Goal: Task Accomplishment & Management: Use online tool/utility

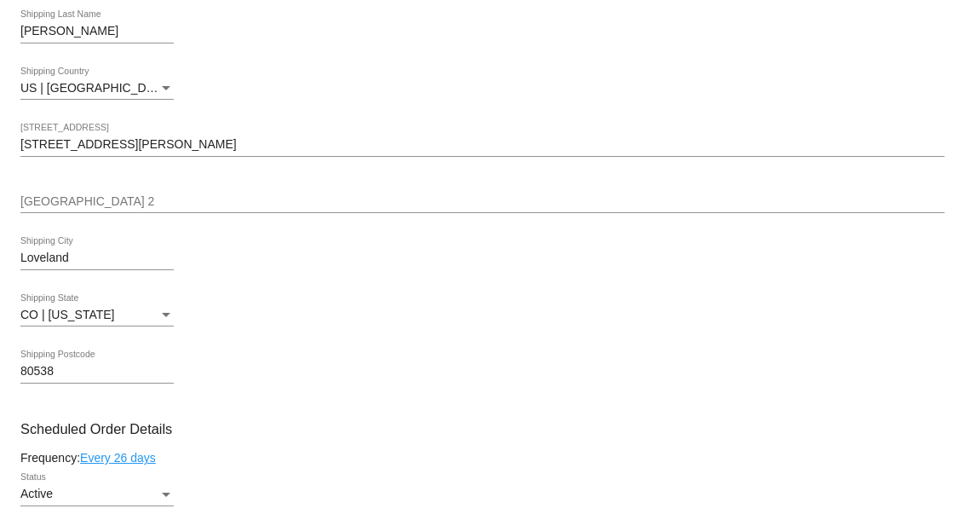
scroll to position [321, 0]
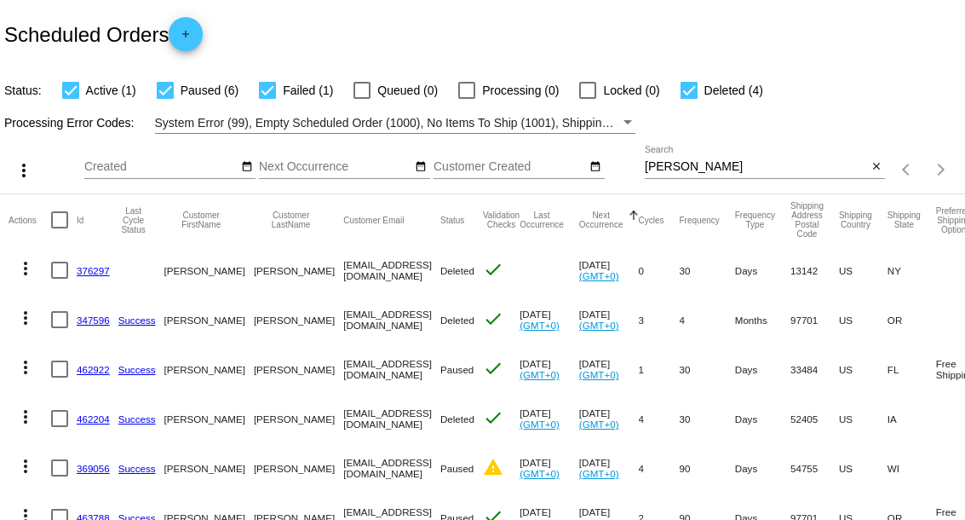
click at [645, 173] on input "[PERSON_NAME]" at bounding box center [756, 167] width 222 height 14
click at [645, 172] on input "[PERSON_NAME]" at bounding box center [756, 167] width 222 height 14
paste input "Warrington"
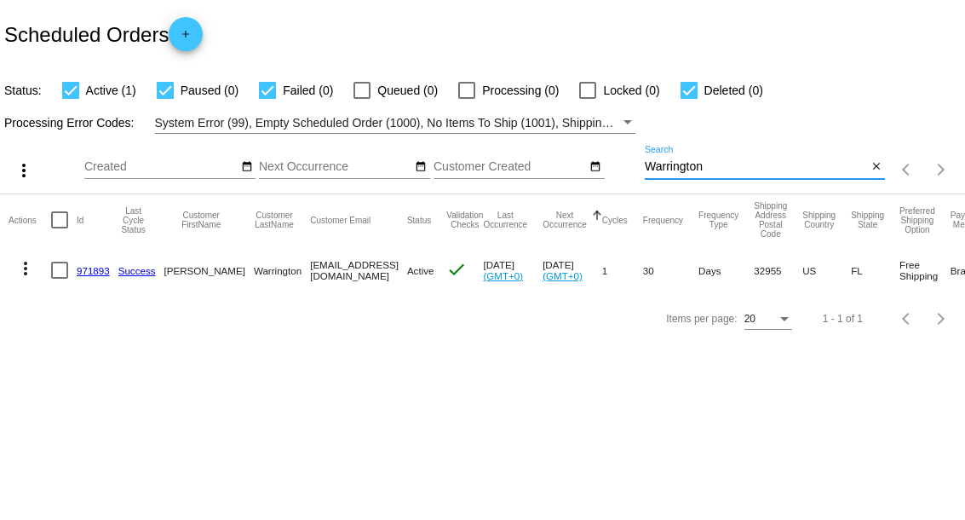
type input "Warrington"
click at [21, 272] on mat-icon "more_vert" at bounding box center [25, 268] width 20 height 20
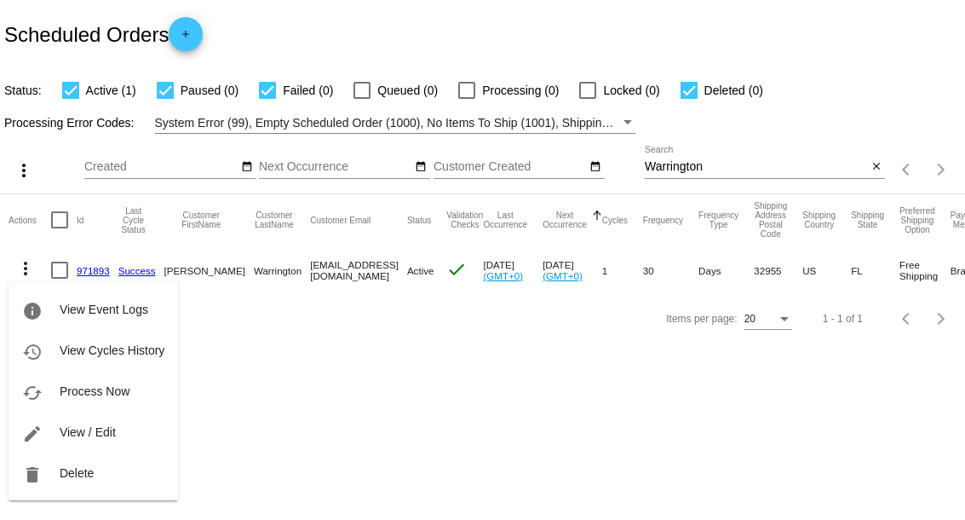
click at [291, 355] on div at bounding box center [482, 260] width 965 height 520
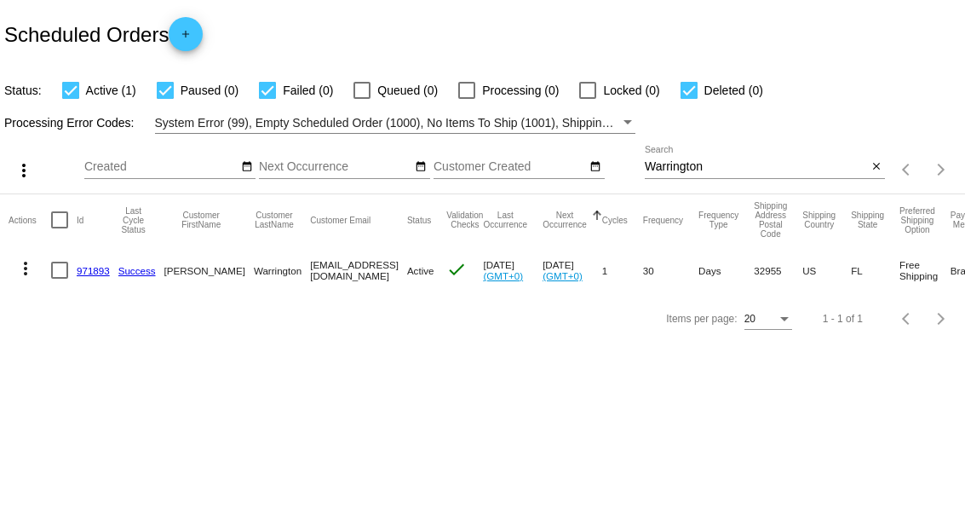
click at [101, 266] on link "971893" at bounding box center [93, 270] width 33 height 11
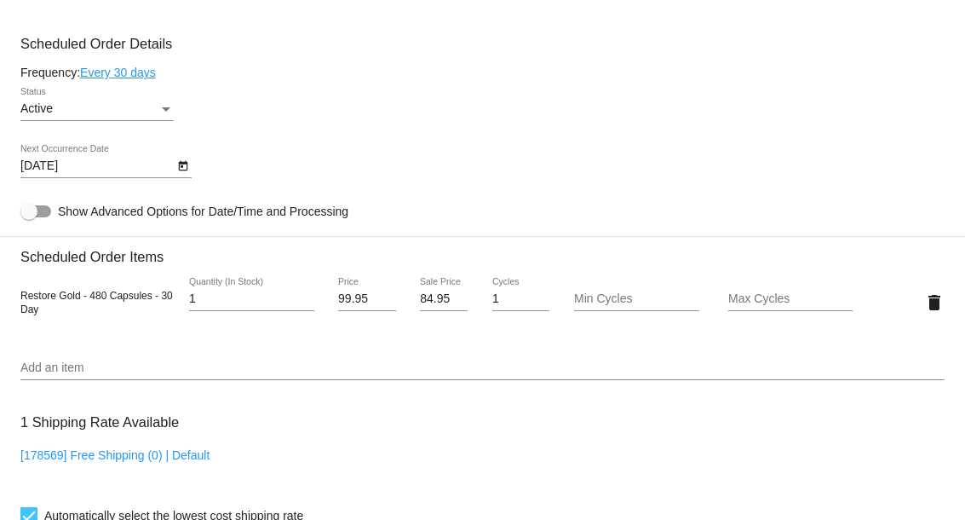
scroll to position [957, 0]
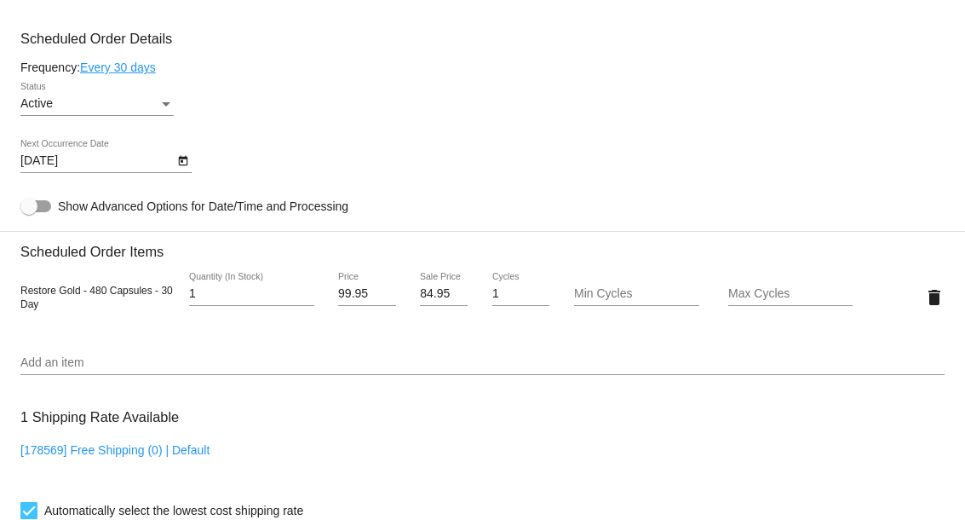
click at [101, 109] on div "Active" at bounding box center [89, 104] width 138 height 14
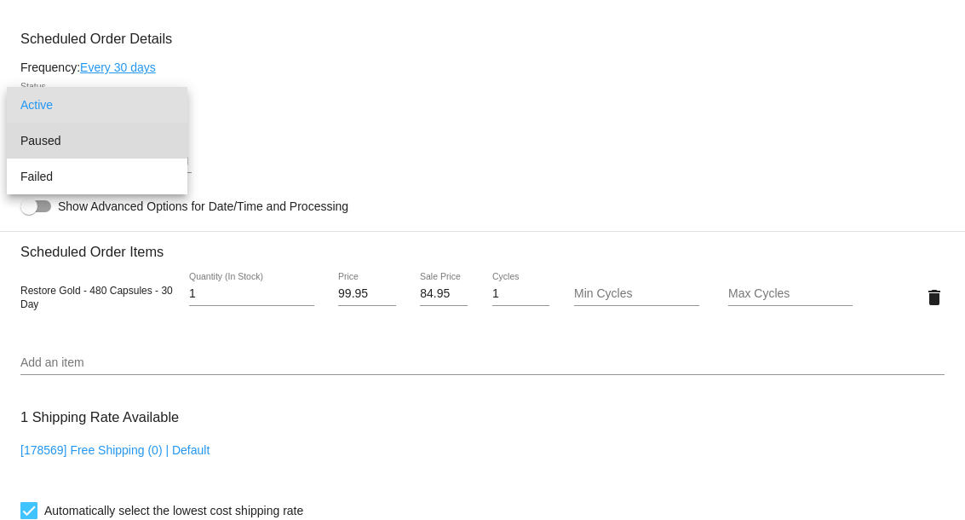
click at [84, 129] on span "Paused" at bounding box center [96, 141] width 153 height 36
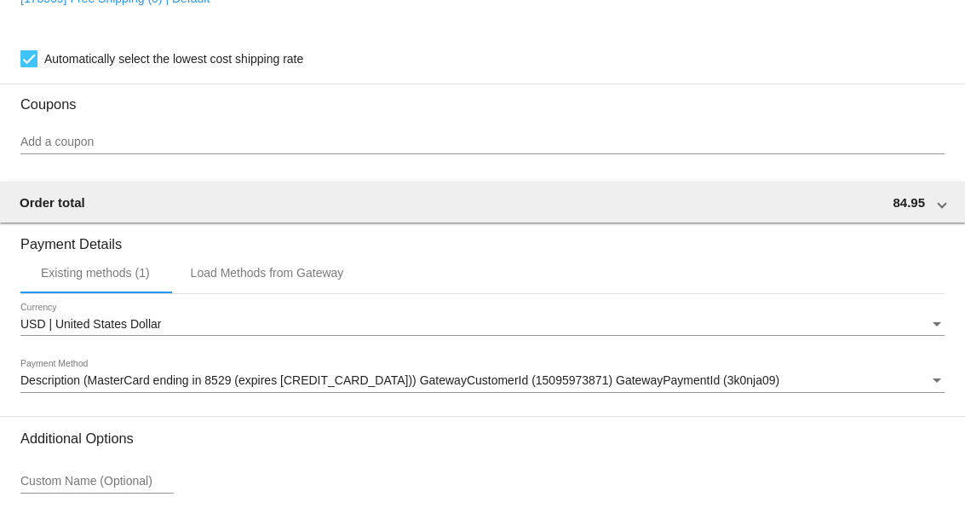
scroll to position [1546, 0]
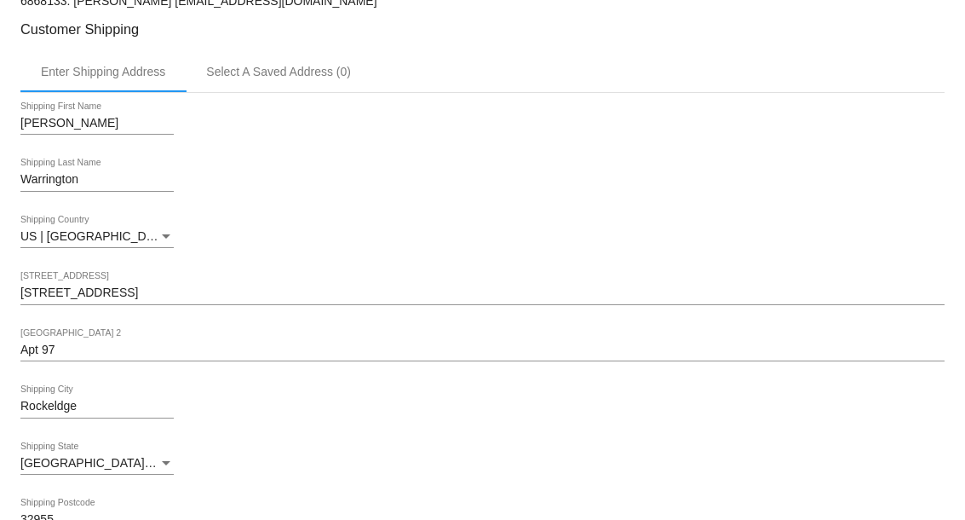
scroll to position [0, 0]
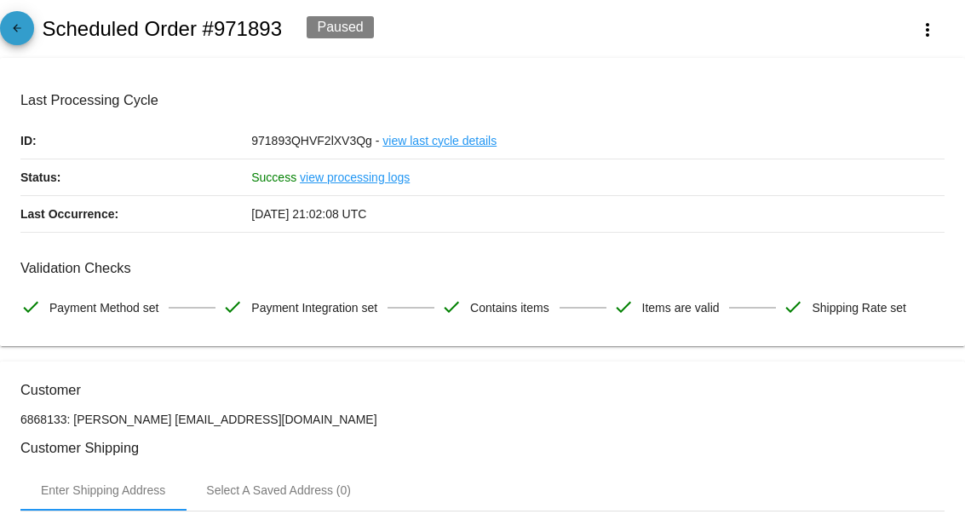
click at [26, 29] on mat-icon "arrow_back" at bounding box center [17, 32] width 20 height 20
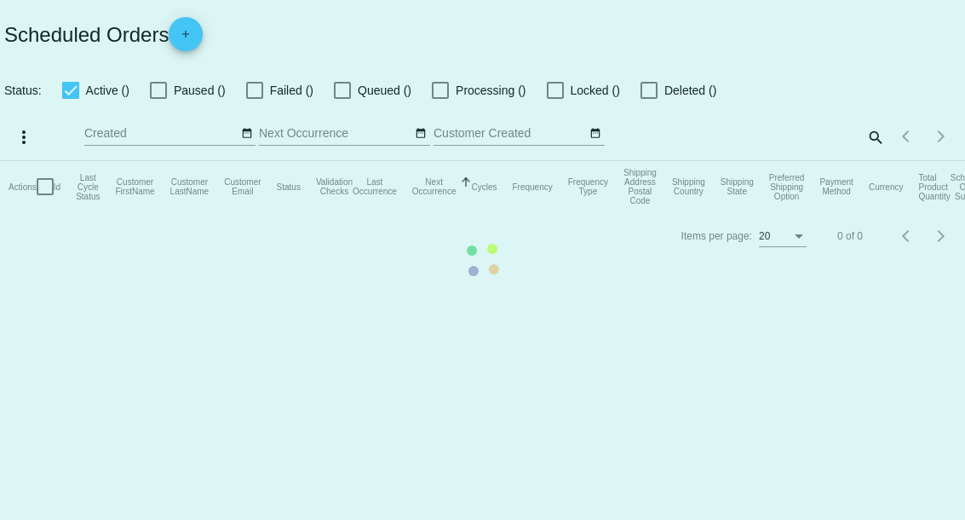
checkbox input "true"
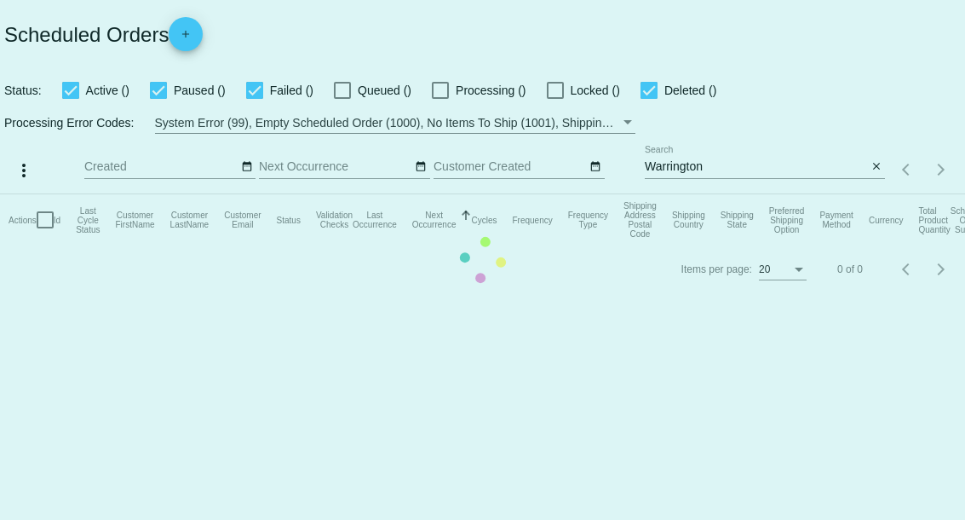
click at [682, 194] on mat-table "Actions Id Last Cycle Status Customer FirstName Customer LastName Customer Emai…" at bounding box center [482, 219] width 965 height 51
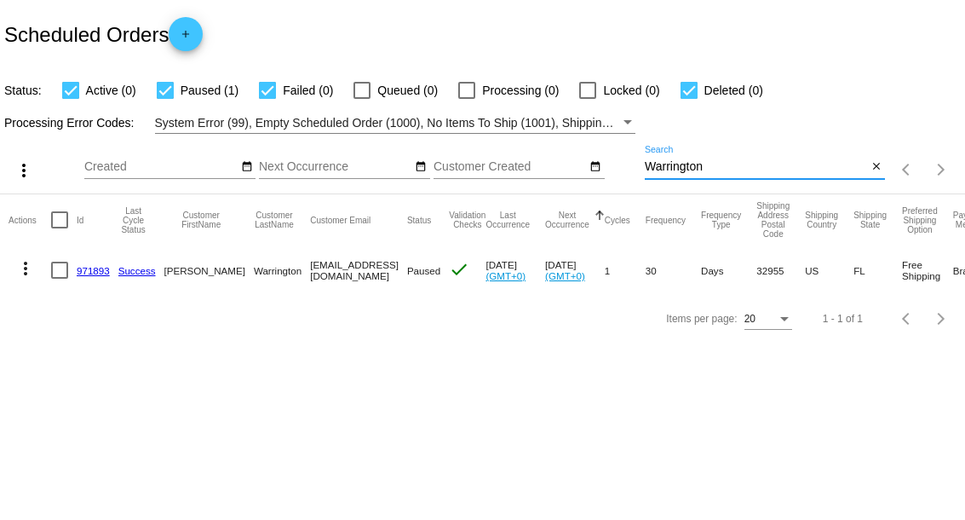
click at [682, 163] on input "Warrington" at bounding box center [756, 167] width 222 height 14
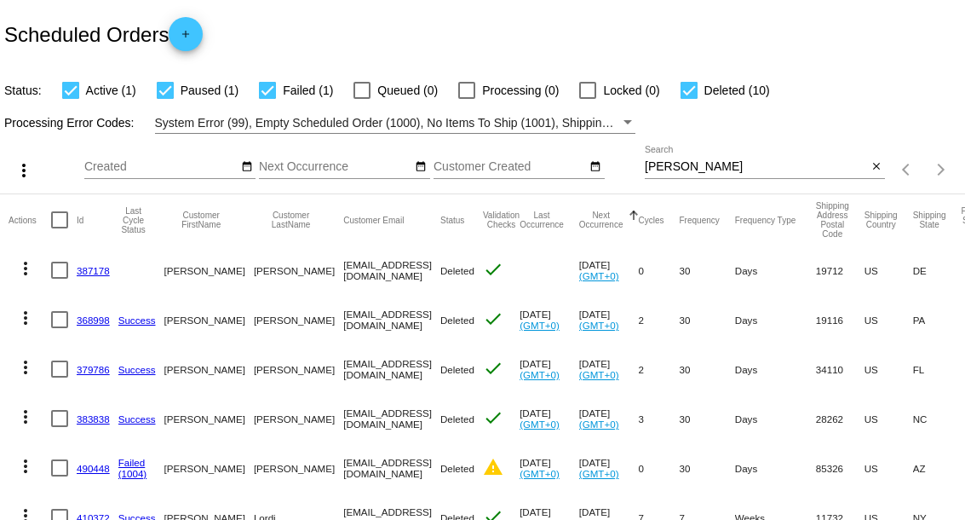
click at [680, 170] on input "[PERSON_NAME]" at bounding box center [756, 167] width 222 height 14
click at [680, 169] on input "[PERSON_NAME]" at bounding box center [756, 167] width 222 height 14
click at [680, 170] on input "[PERSON_NAME]" at bounding box center [756, 167] width 222 height 14
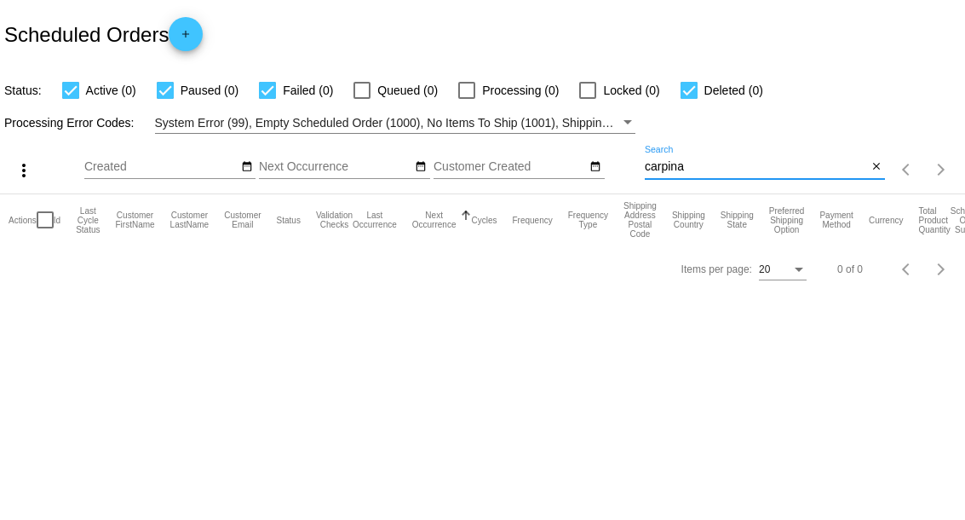
click at [690, 170] on input "carpina" at bounding box center [756, 167] width 222 height 14
type input "[PERSON_NAME]"
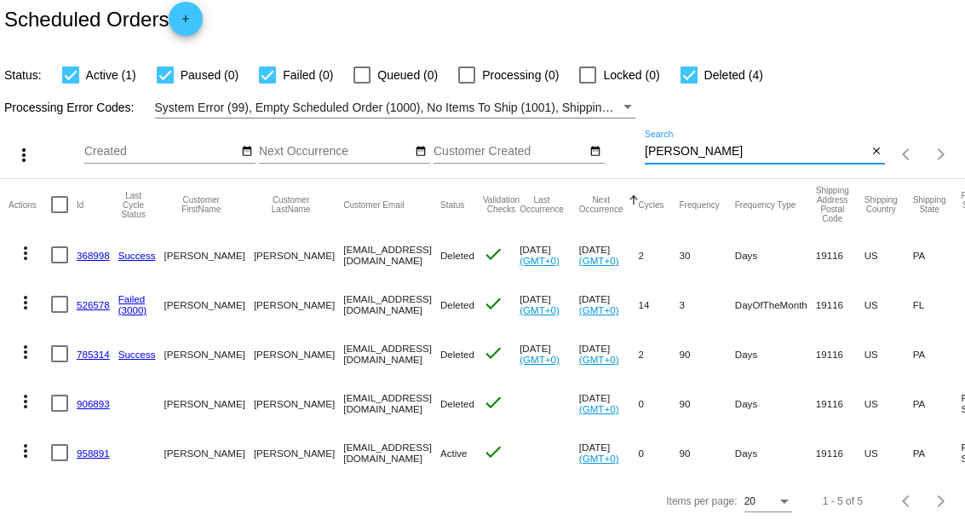
scroll to position [33, 0]
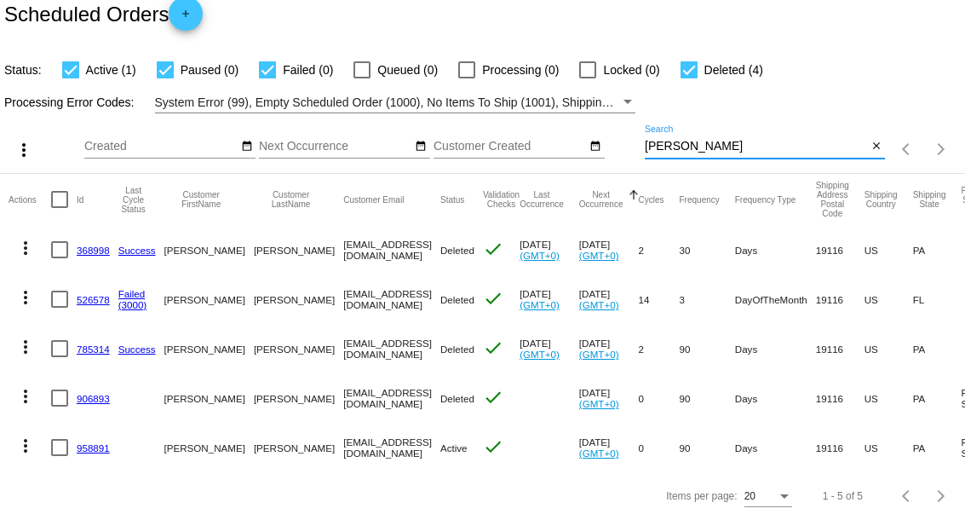
click at [28, 435] on mat-icon "more_vert" at bounding box center [25, 445] width 20 height 20
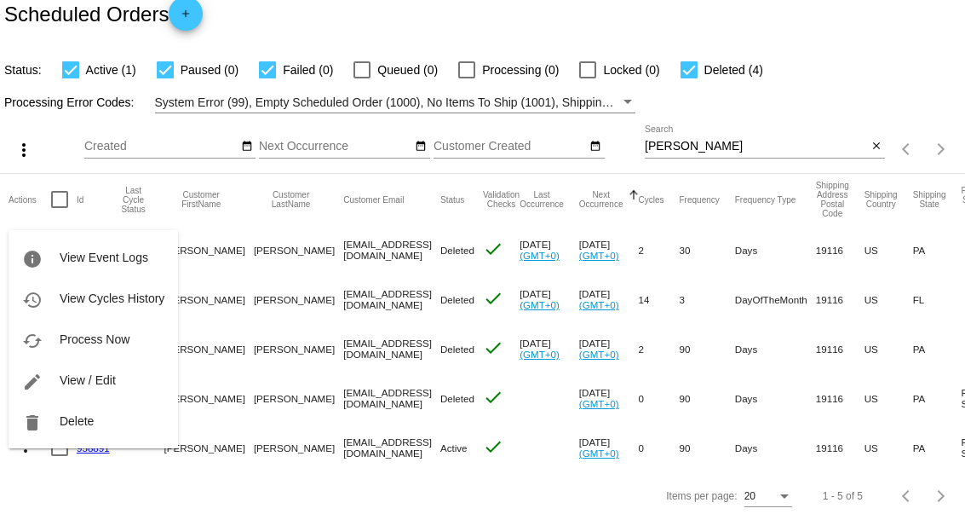
click at [104, 333] on span "Process Now" at bounding box center [95, 339] width 70 height 14
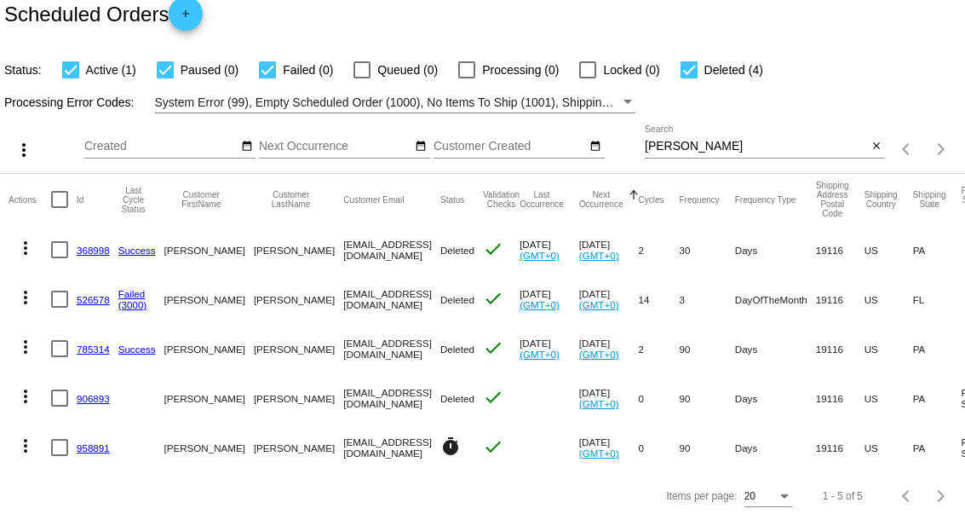
scroll to position [0, 0]
